Goal: Task Accomplishment & Management: Manage account settings

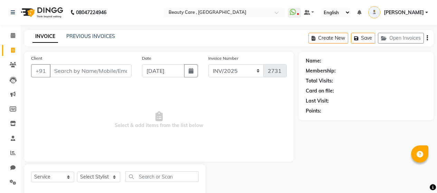
select select "service"
click at [410, 10] on span "[PERSON_NAME]" at bounding box center [404, 12] width 40 height 7
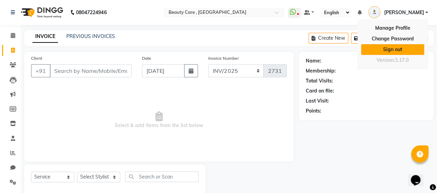
click at [393, 52] on link "Sign out" at bounding box center [392, 49] width 63 height 11
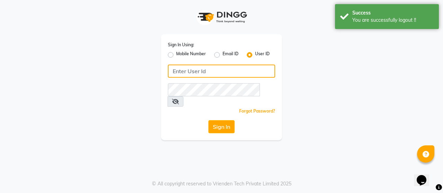
click at [192, 69] on input "Username" at bounding box center [221, 71] width 107 height 13
paste input "Toni&guy123"
type input "Toni&guy123"
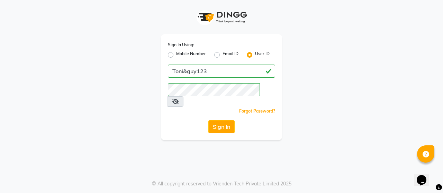
click at [218, 123] on div "Sign In Using: Mobile Number Email ID User ID Toni&guy123 Remember me Forgot Pa…" at bounding box center [221, 87] width 121 height 106
click at [221, 120] on button "Sign In" at bounding box center [221, 126] width 26 height 13
